Goal: Task Accomplishment & Management: Manage account settings

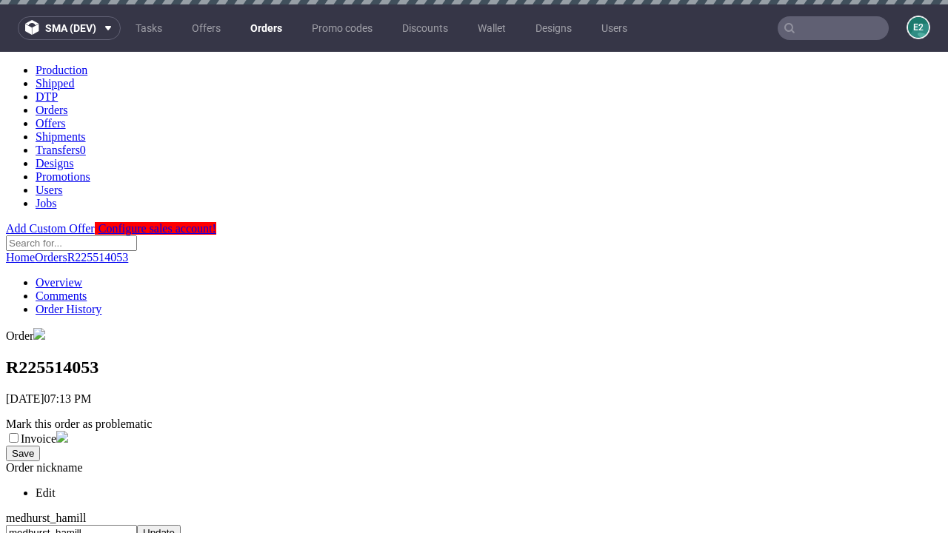
scroll to position [605, 0]
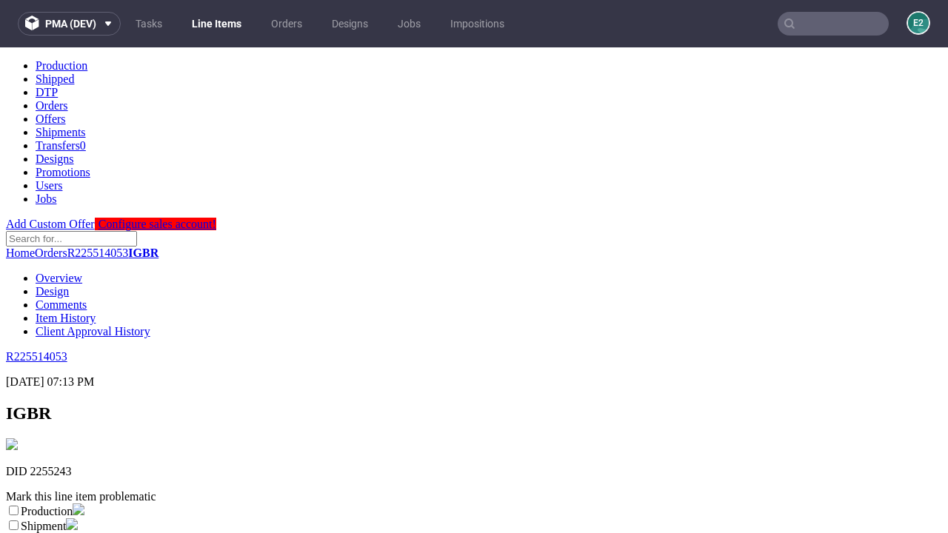
scroll to position [261, 0]
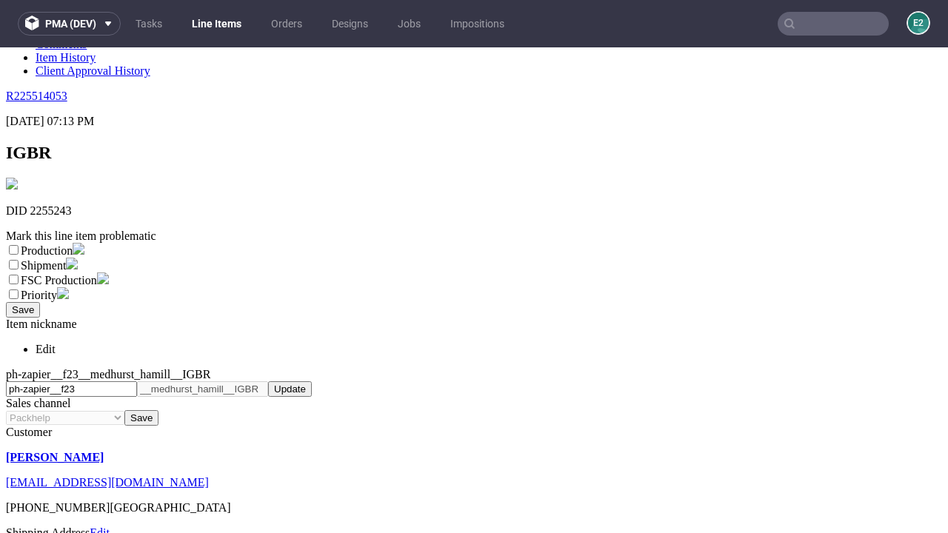
select select "dtp_ca_needed"
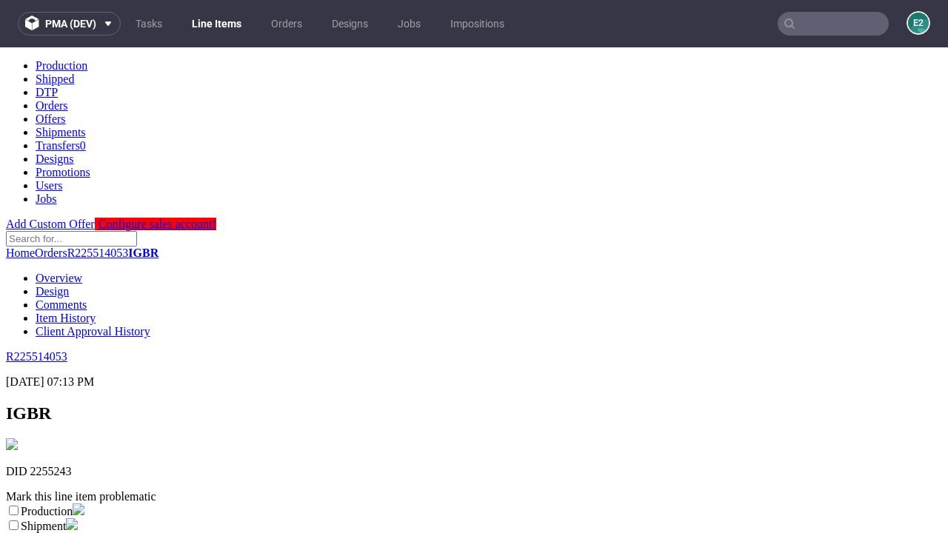
scroll to position [0, 0]
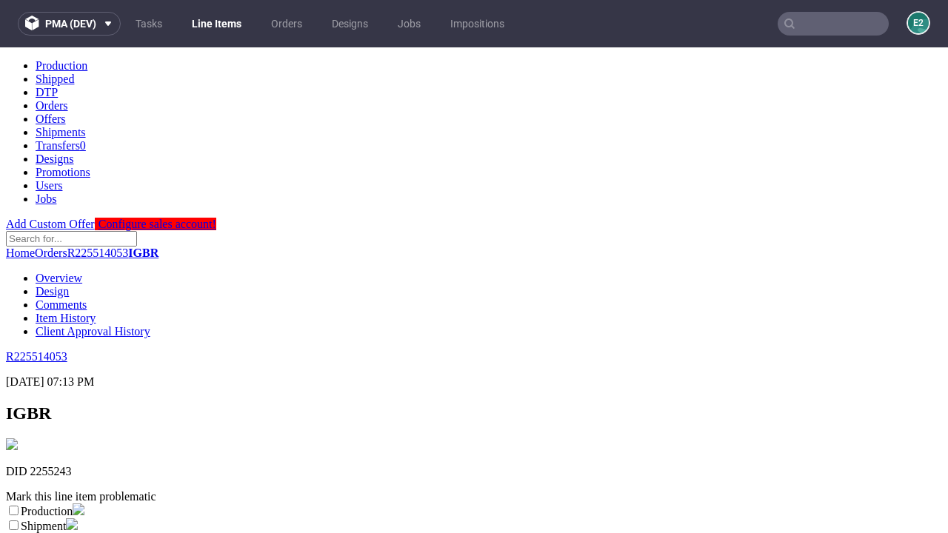
checkbox input "true"
